Goal: Use online tool/utility: Utilize a website feature to perform a specific function

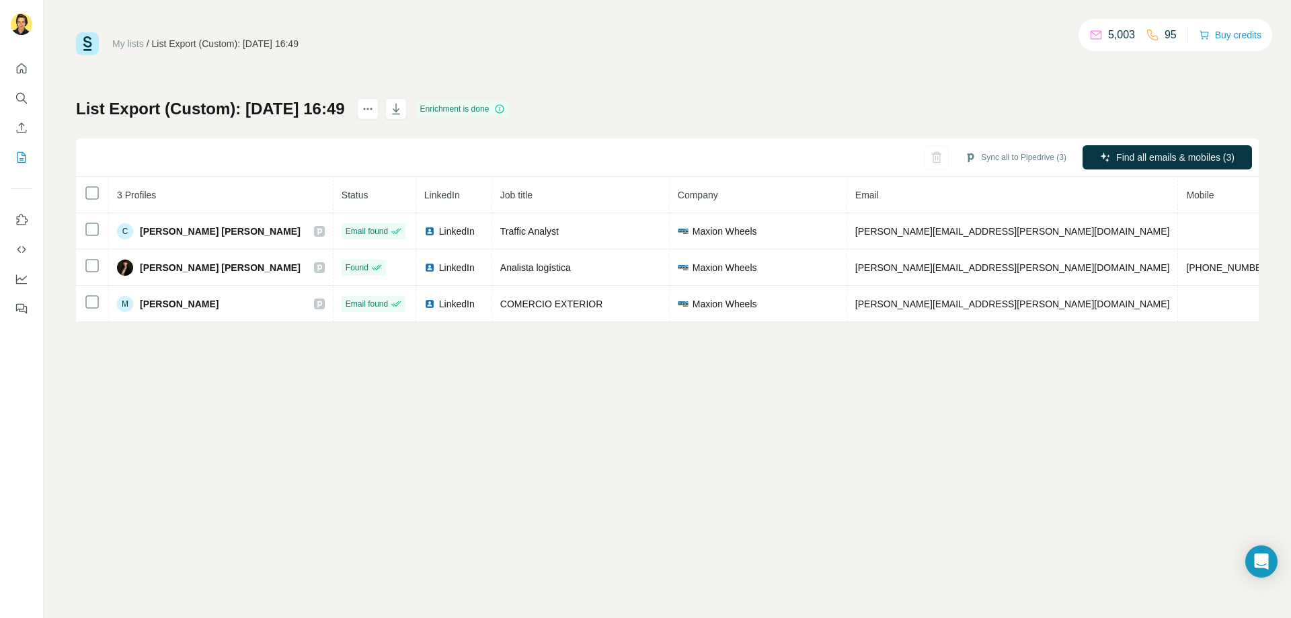
click at [678, 67] on div "My lists / List Export (Custom): 26/08/2025 16:49 5,003 95 Buy credits List Exp…" at bounding box center [667, 177] width 1182 height 290
click at [1014, 159] on button "Sync all to Pipedrive (3)" at bounding box center [1015, 157] width 120 height 20
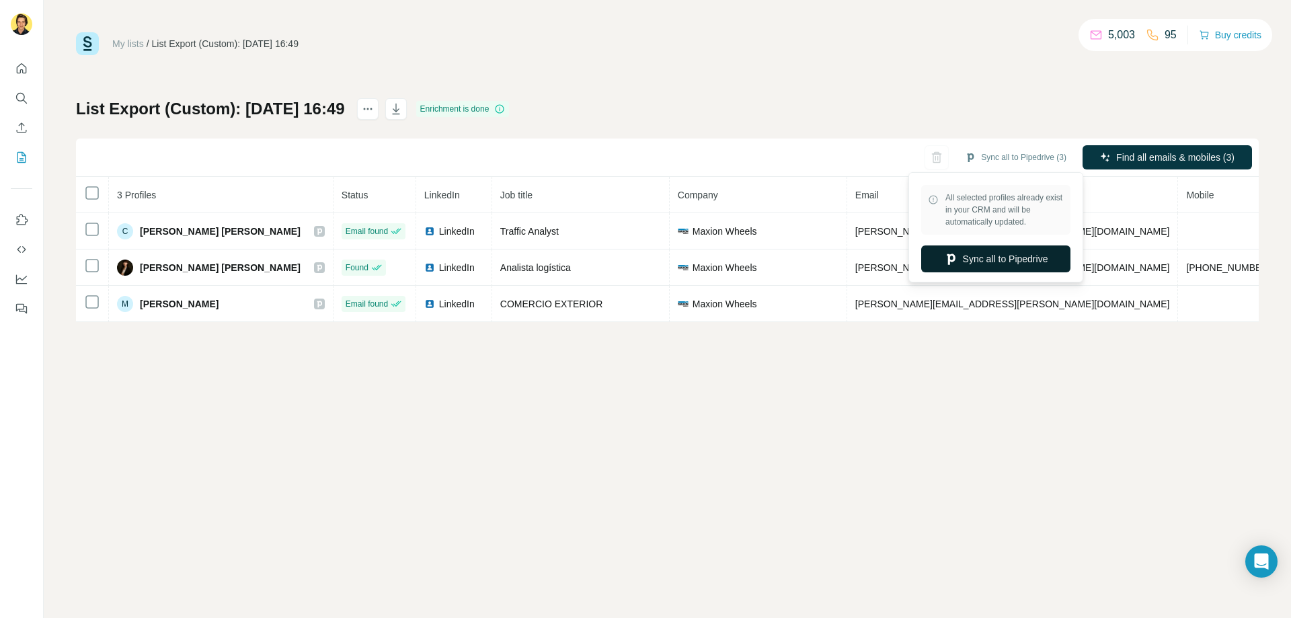
click at [1006, 259] on button "Sync all to Pipedrive" at bounding box center [995, 258] width 149 height 27
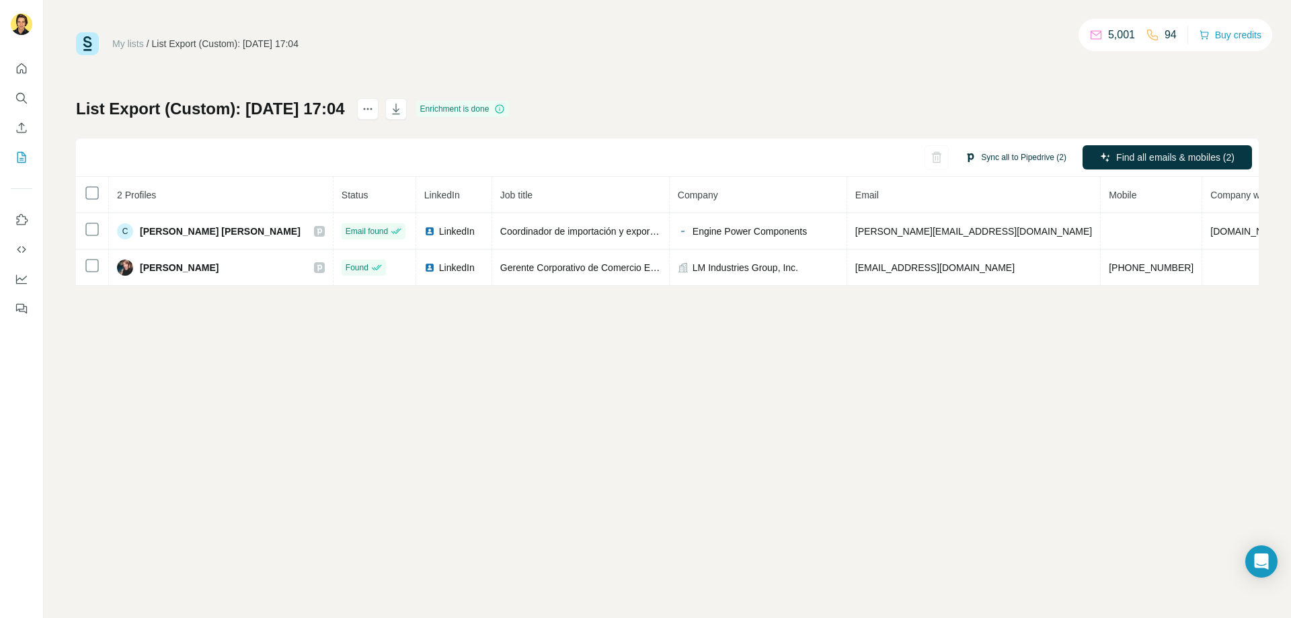
click at [1028, 163] on button "Sync all to Pipedrive (2)" at bounding box center [1015, 157] width 120 height 20
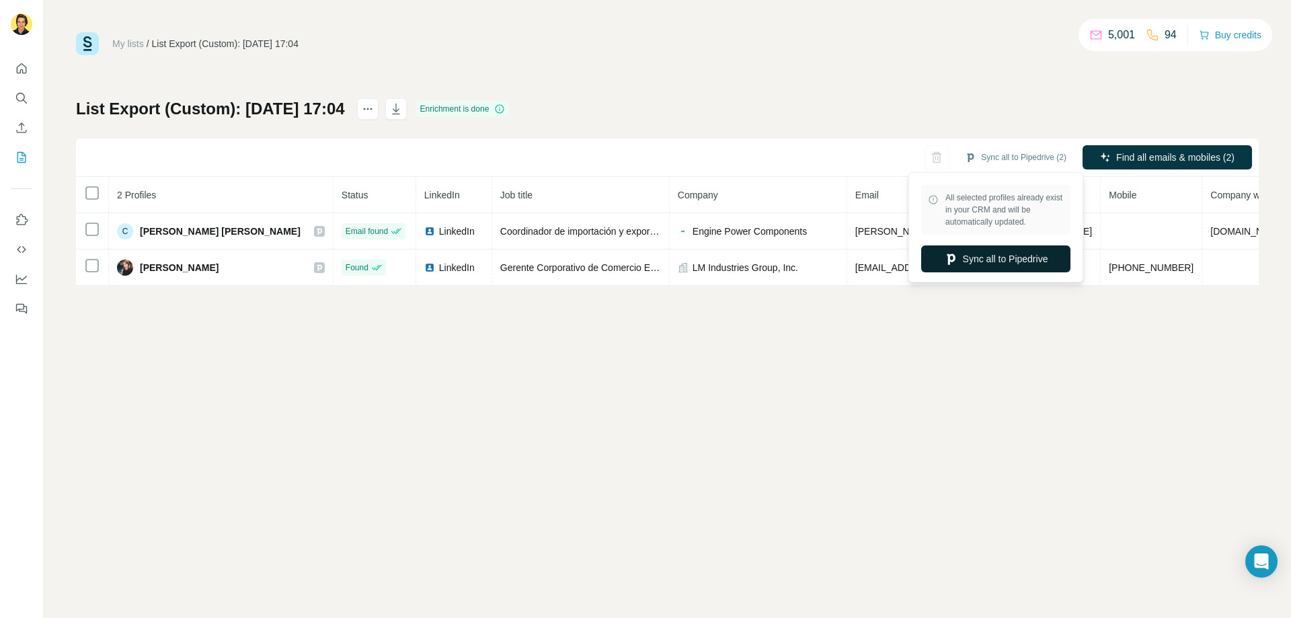
click at [994, 254] on button "Sync all to Pipedrive" at bounding box center [995, 258] width 149 height 27
